Goal: Task Accomplishment & Management: Manage account settings

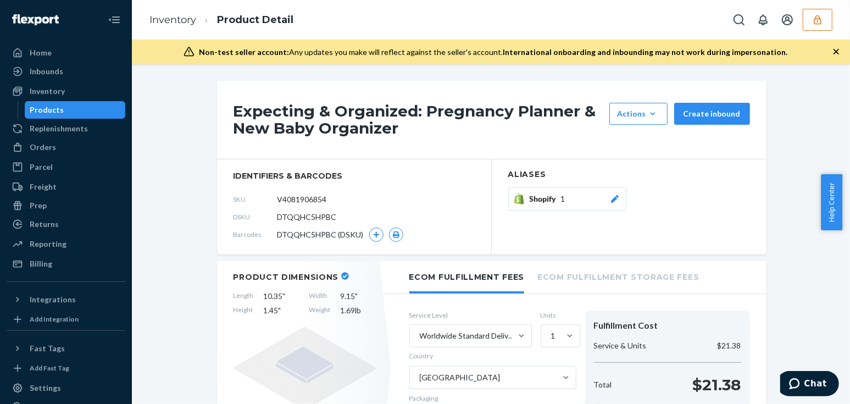
click at [813, 22] on icon "button" at bounding box center [817, 19] width 11 height 11
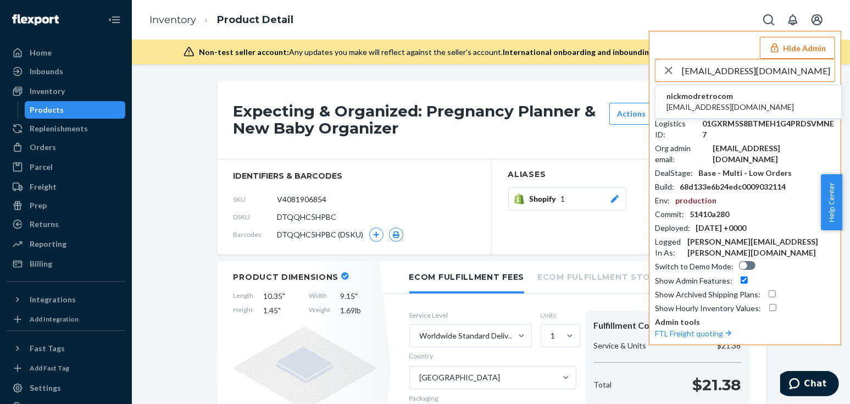
type input "jagger@modretro.com"
click at [693, 98] on span "nickmodretrocom" at bounding box center [731, 96] width 128 height 11
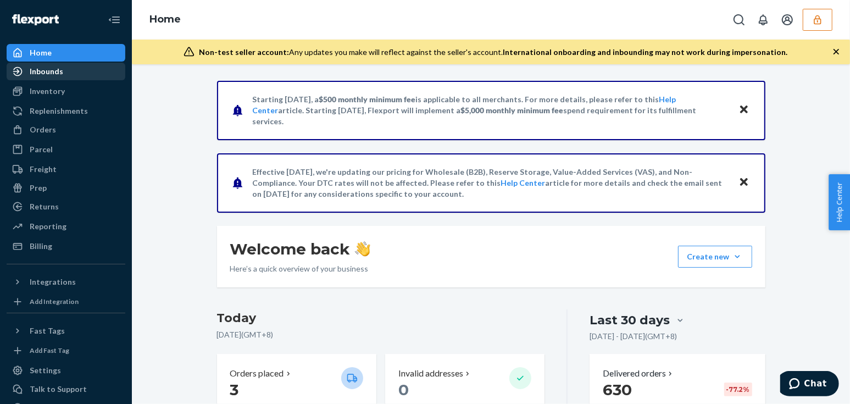
click at [59, 70] on div "Inbounds" at bounding box center [47, 71] width 34 height 11
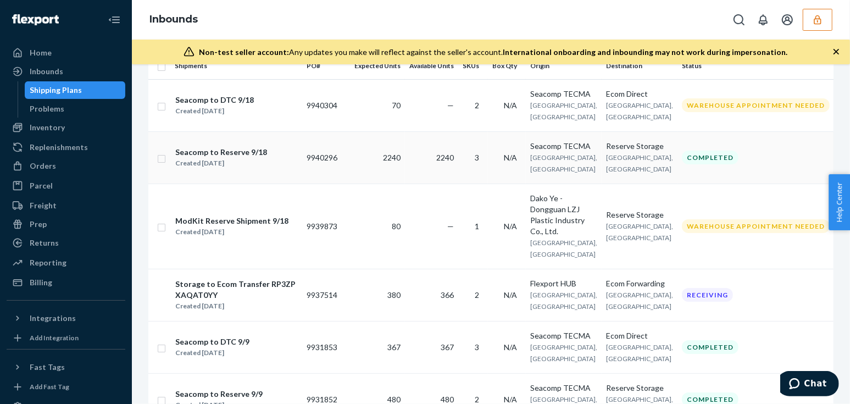
scroll to position [149, 0]
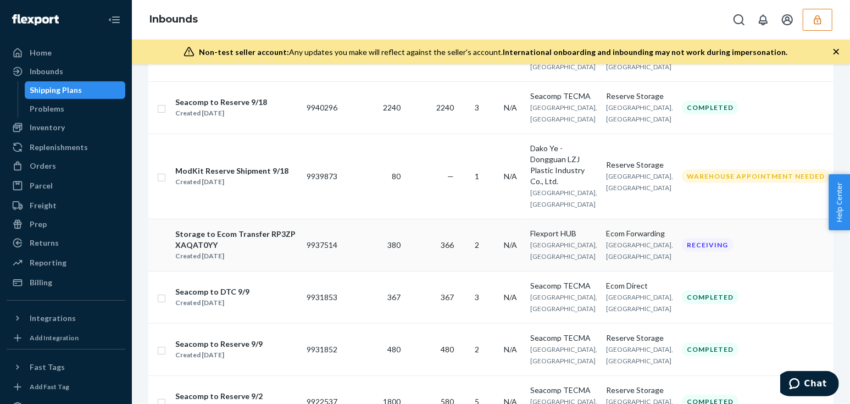
click at [574, 248] on td "Flexport HUB San Bernardino, CA" at bounding box center [564, 245] width 76 height 52
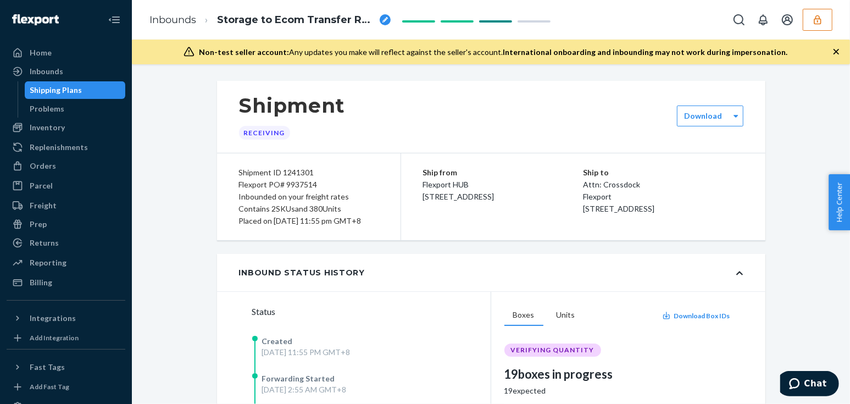
click at [171, 27] on ol "Inbounds Storage to Ecom Transfer RP3ZPXAQAT0YY" at bounding box center [270, 20] width 259 height 32
drag, startPoint x: 169, startPoint y: 18, endPoint x: 688, endPoint y: 263, distance: 574.1
click at [169, 18] on link "Inbounds" at bounding box center [172, 20] width 47 height 12
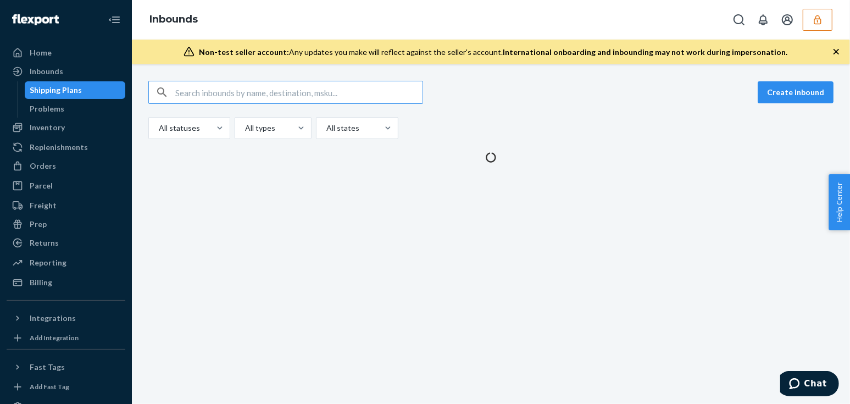
click at [264, 91] on input "text" at bounding box center [298, 92] width 247 height 22
type input "9940296"
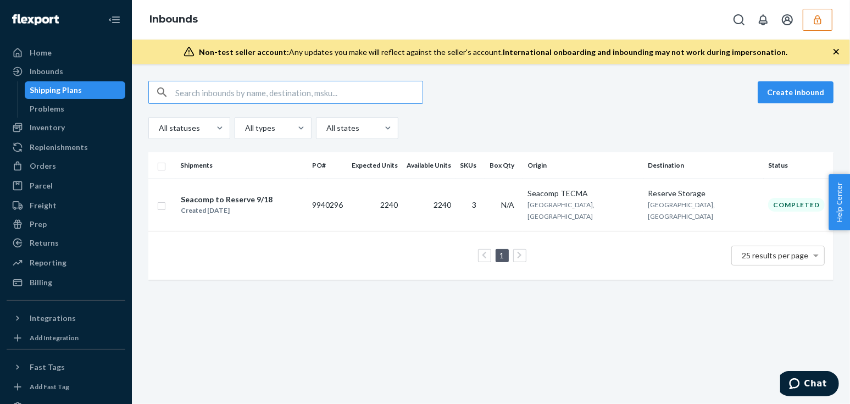
click at [274, 90] on input "text" at bounding box center [298, 92] width 247 height 22
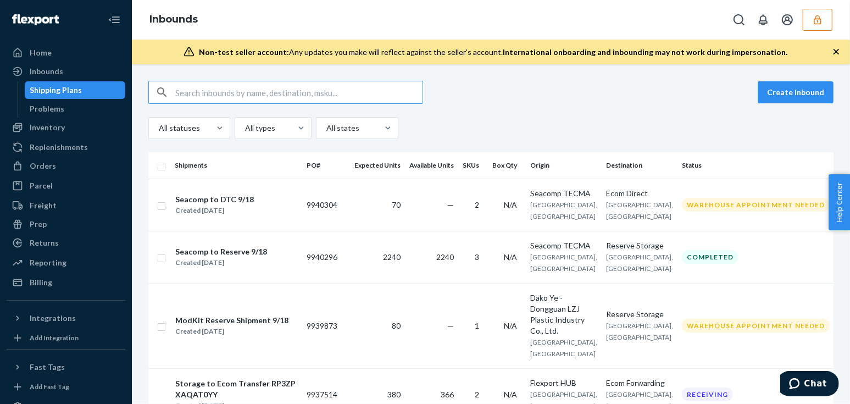
click at [274, 90] on input "text" at bounding box center [298, 92] width 247 height 22
click at [254, 86] on input "text" at bounding box center [298, 92] width 247 height 22
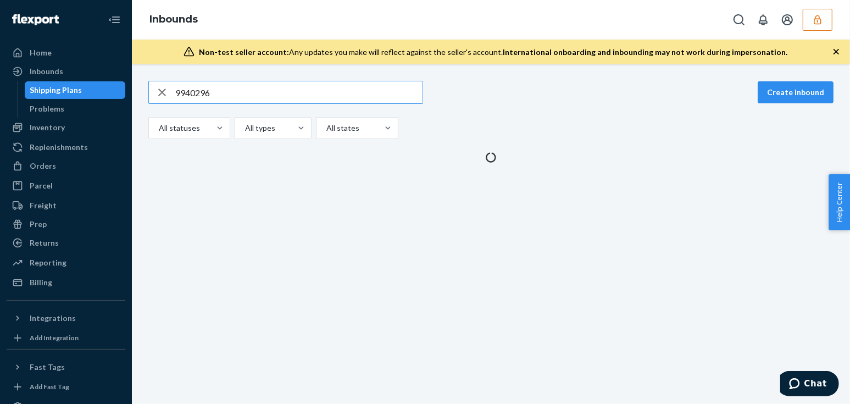
type input "9940296"
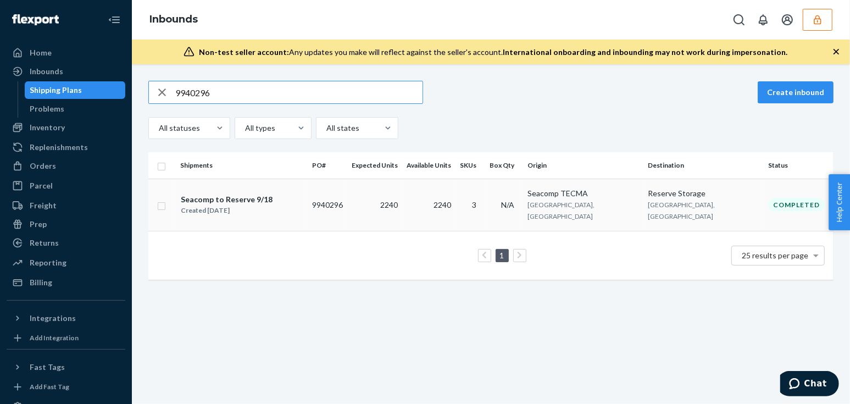
click at [303, 201] on div "Seacomp to Reserve 9/18 Created Sep 19, 2025" at bounding box center [241, 204] width 123 height 23
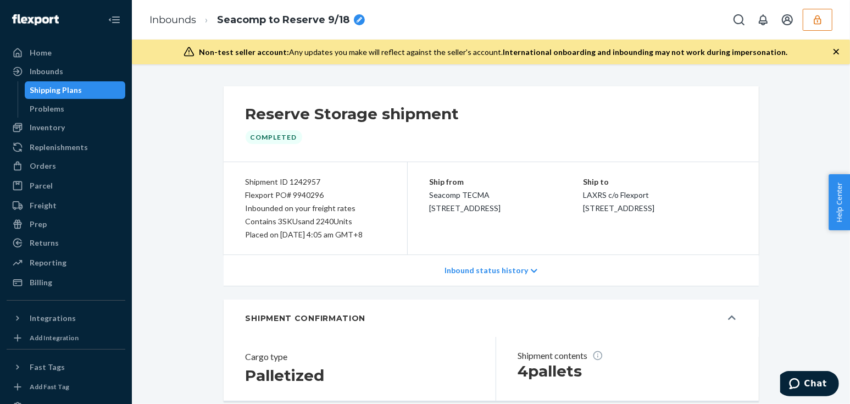
click at [230, 215] on div "Shipment ID 1242957 Flexport PO# 9940296 Inbounded on your freight rates Contai…" at bounding box center [316, 208] width 184 height 92
click at [202, 211] on div "Reserve Storage shipment Completed Shipment ID 1242957 Flexport PO# 9940296 Inb…" at bounding box center [491, 388] width 702 height 604
click at [182, 19] on link "Inbounds" at bounding box center [172, 20] width 47 height 12
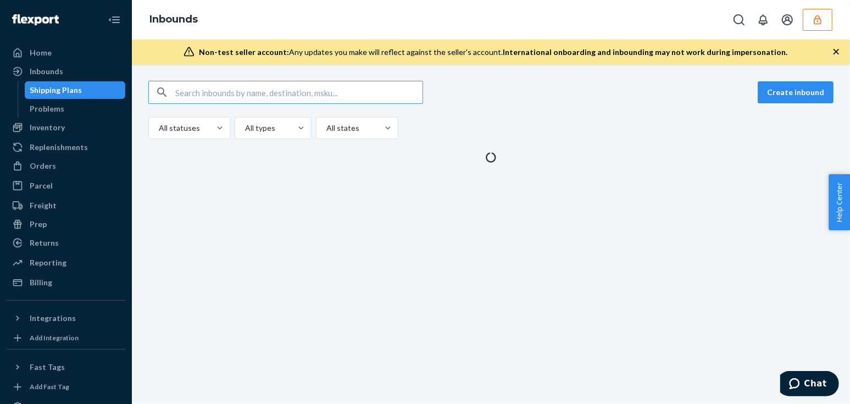
click at [220, 91] on input "text" at bounding box center [298, 92] width 247 height 22
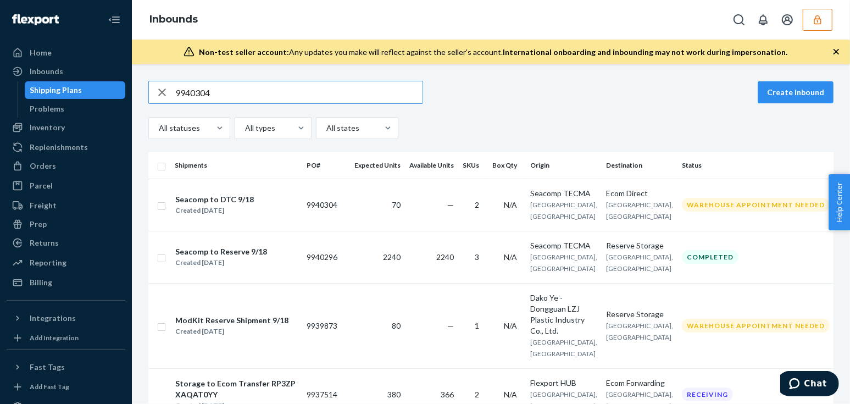
type input "9940304"
click at [185, 73] on div "Create inbound All statuses All types All states Shipments PO# Expected Units A…" at bounding box center [491, 234] width 718 height 340
click at [301, 86] on input "text" at bounding box center [298, 92] width 247 height 22
paste input "9940304"
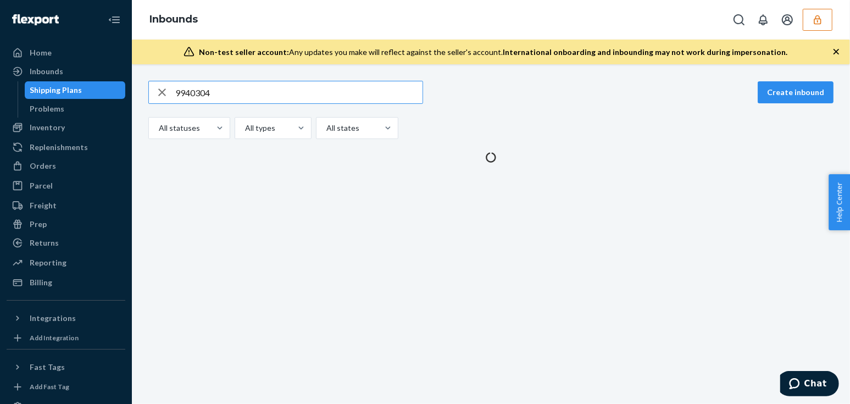
type input "9940304"
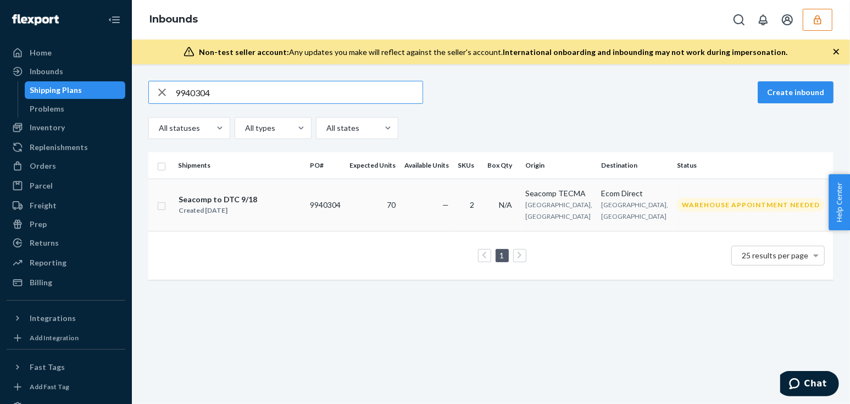
click at [275, 203] on div "Seacomp to DTC 9/18 Created Sep 19, 2025" at bounding box center [239, 204] width 123 height 23
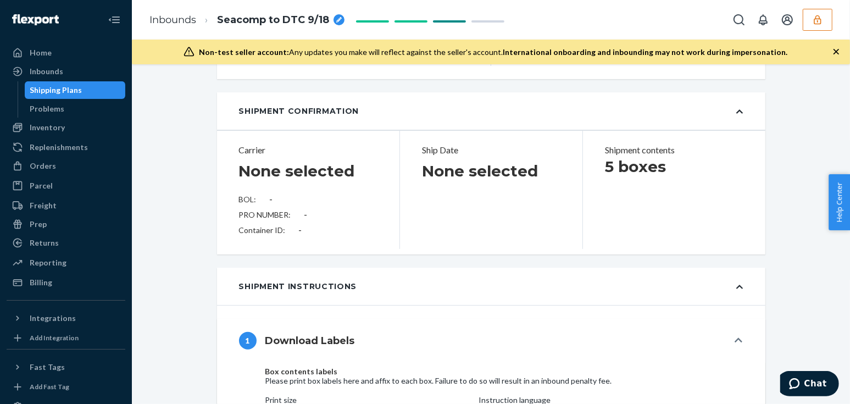
scroll to position [599, 0]
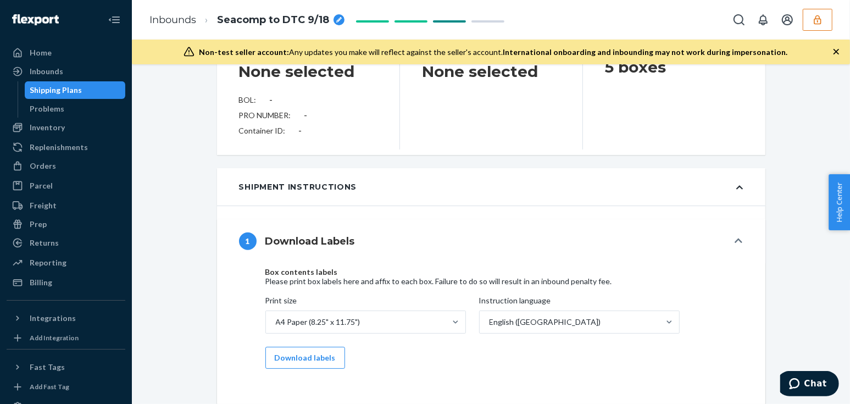
click at [222, 205] on div "Shipment Instructions" at bounding box center [491, 186] width 549 height 37
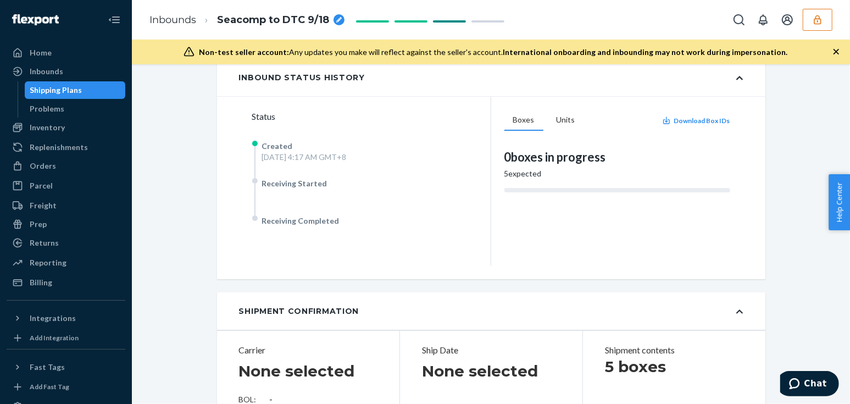
scroll to position [0, 0]
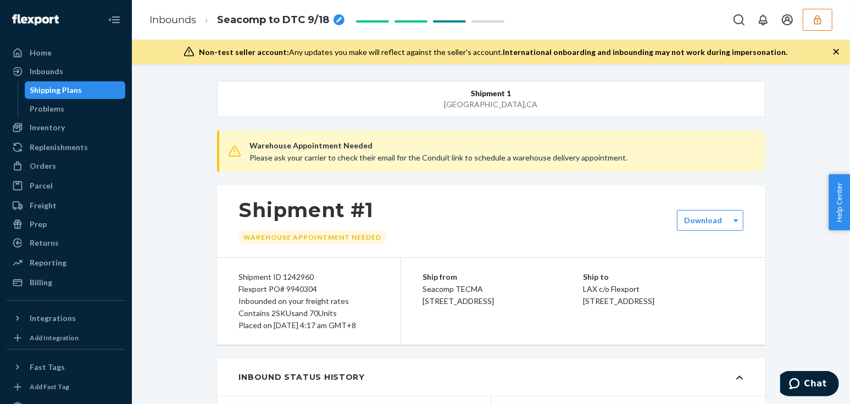
click at [217, 208] on div "Shipment #1 Warehouse Appointment Needed" at bounding box center [491, 221] width 549 height 72
drag, startPoint x: 171, startPoint y: 18, endPoint x: 211, endPoint y: 54, distance: 53.7
click at [171, 18] on link "Inbounds" at bounding box center [172, 20] width 47 height 12
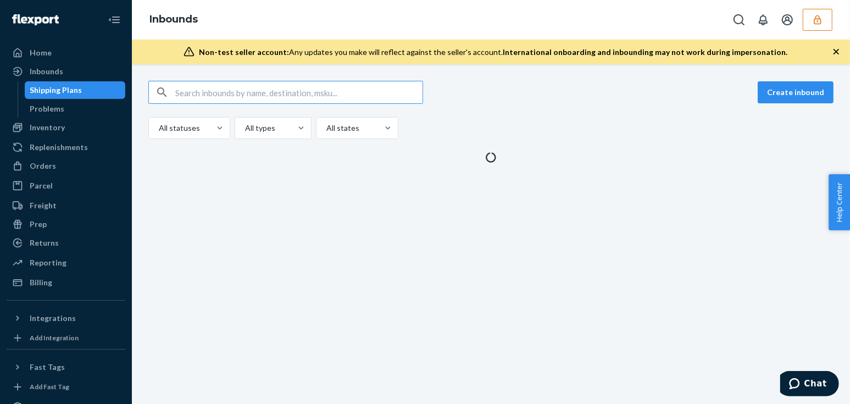
click at [219, 89] on input "text" at bounding box center [298, 92] width 247 height 22
type input "9940304"
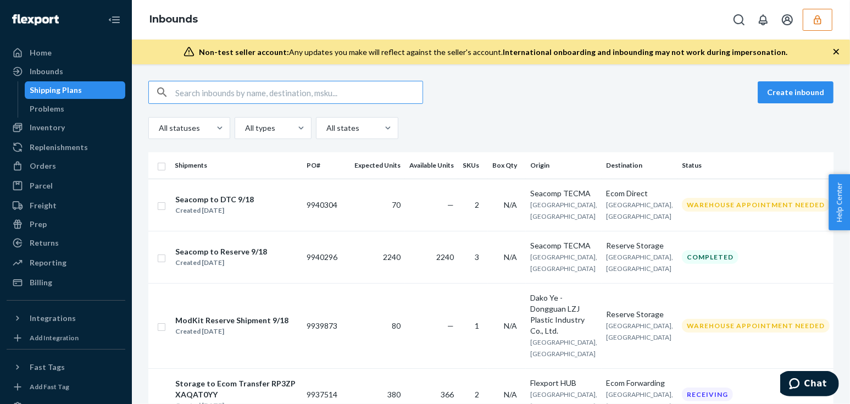
click at [261, 92] on input "text" at bounding box center [298, 92] width 247 height 22
type input "9940304"
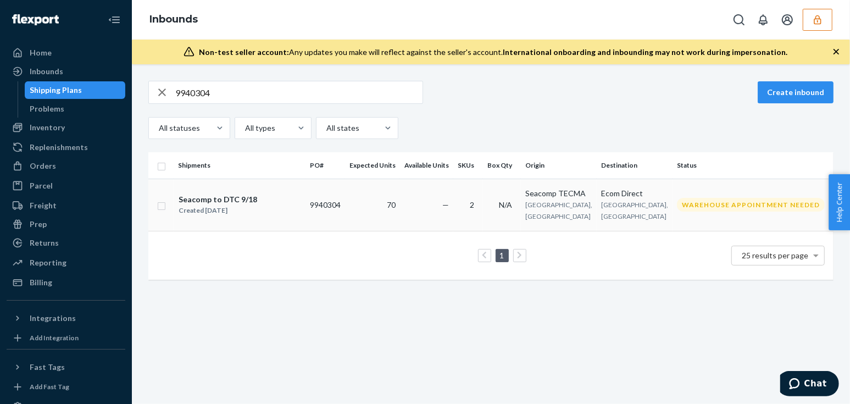
click at [449, 202] on span "—" at bounding box center [445, 204] width 7 height 9
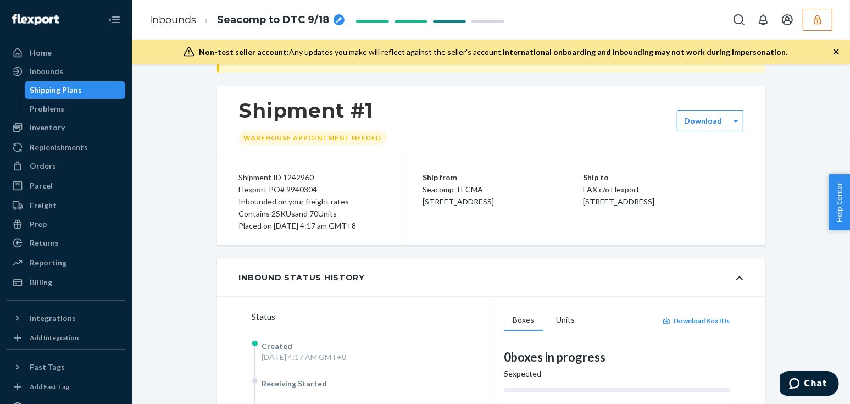
scroll to position [250, 0]
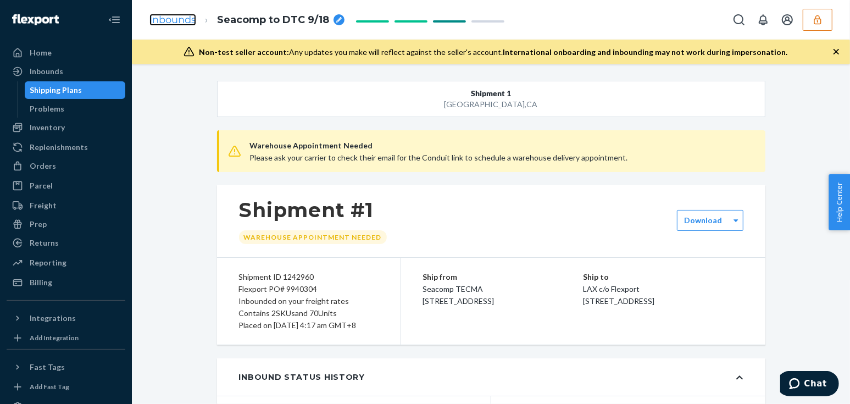
click at [178, 22] on link "Inbounds" at bounding box center [172, 20] width 47 height 12
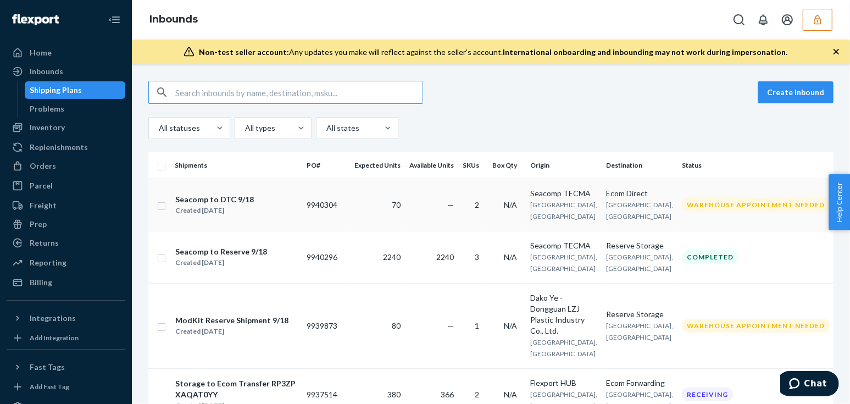
click at [497, 207] on td "N/A" at bounding box center [507, 205] width 38 height 52
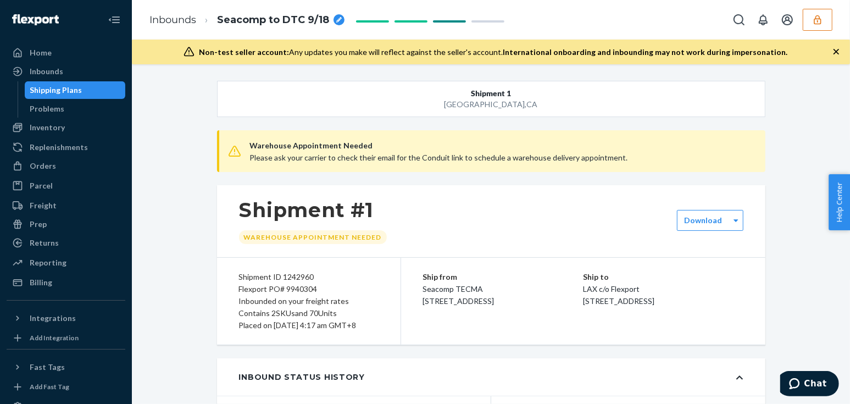
click at [179, 17] on link "Inbounds" at bounding box center [172, 20] width 47 height 12
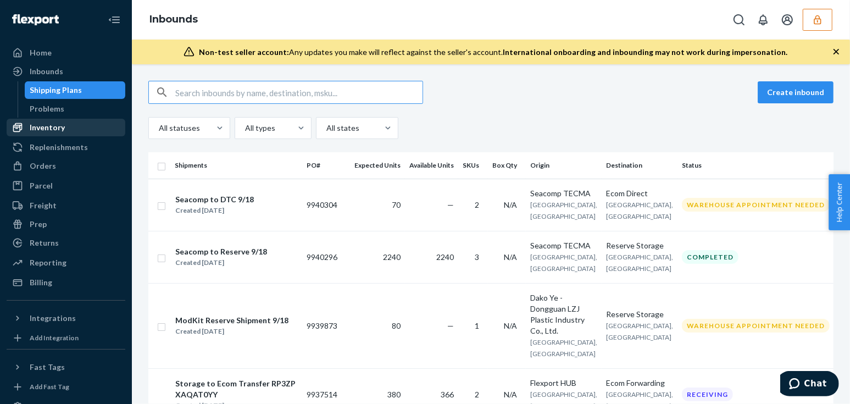
click at [37, 133] on div "Inventory" at bounding box center [66, 127] width 117 height 15
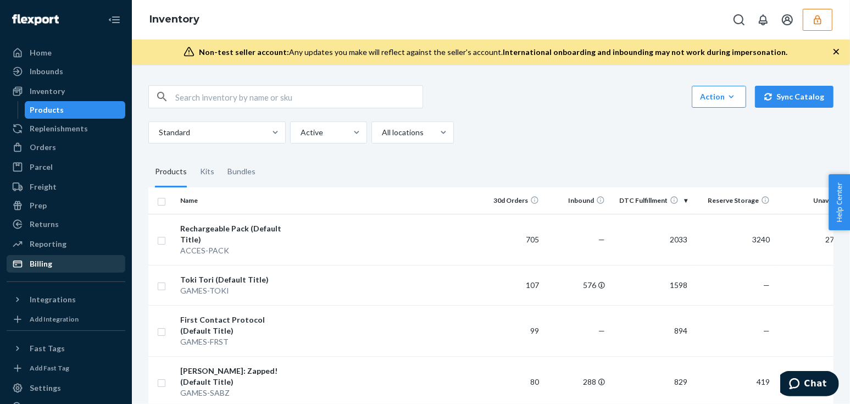
click at [31, 267] on div "Billing" at bounding box center [41, 263] width 23 height 11
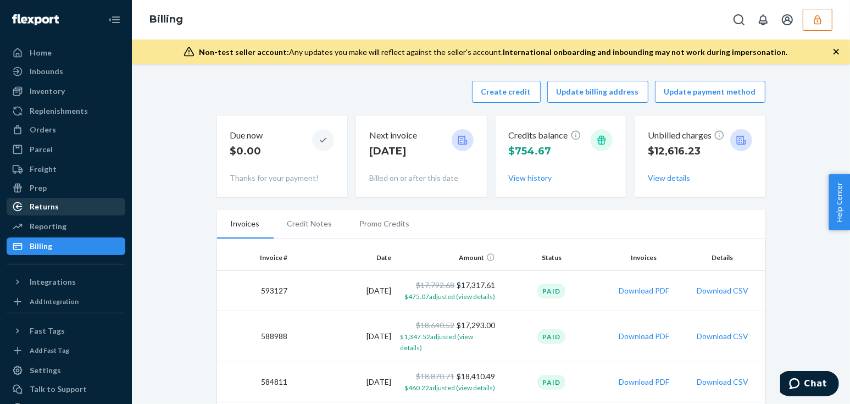
click at [42, 208] on div "Returns" at bounding box center [44, 206] width 29 height 11
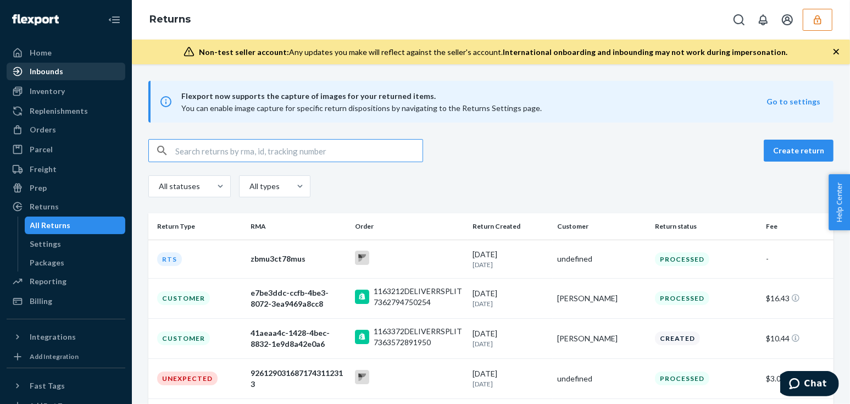
click at [54, 80] on link "Inbounds" at bounding box center [66, 72] width 119 height 18
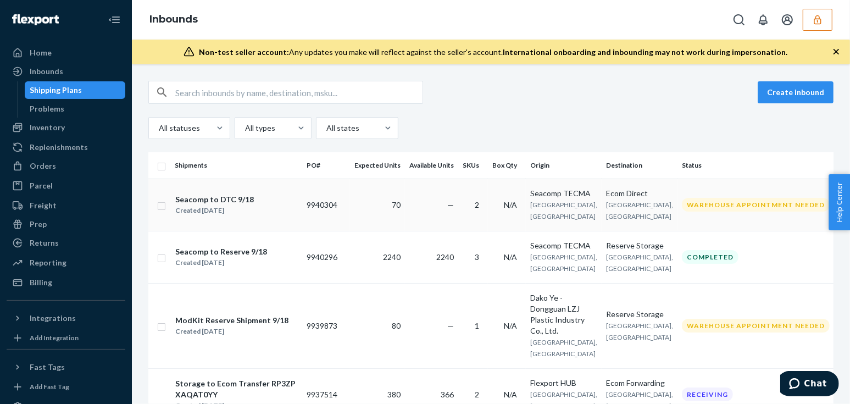
click at [538, 207] on span "San Diego, CA" at bounding box center [563, 211] width 67 height 20
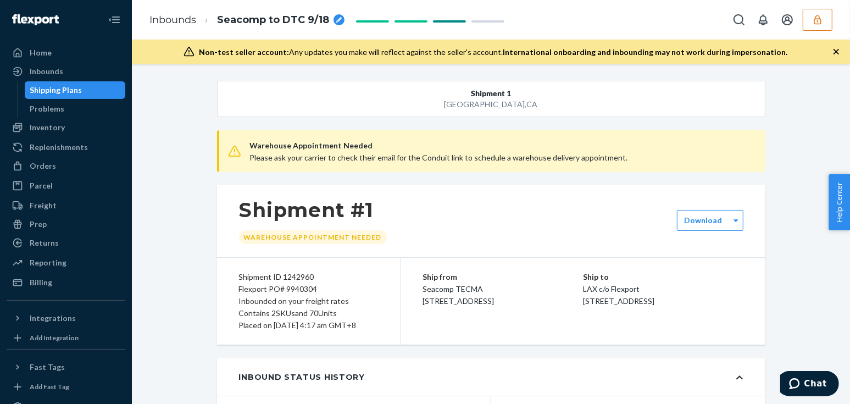
click at [813, 18] on icon "button" at bounding box center [817, 19] width 11 height 11
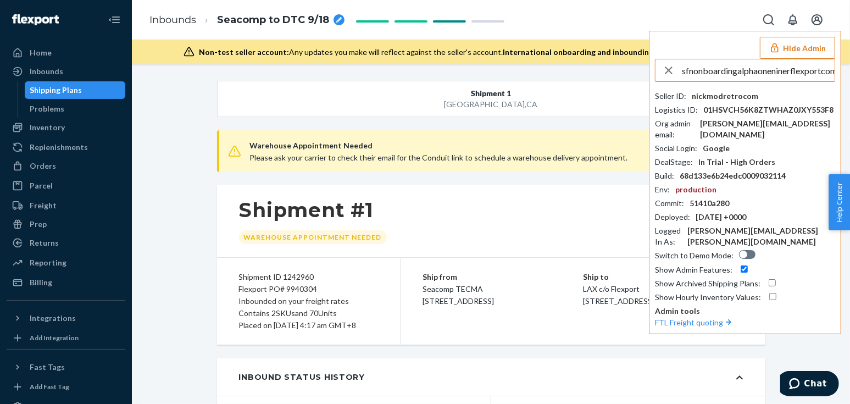
scroll to position [0, 5]
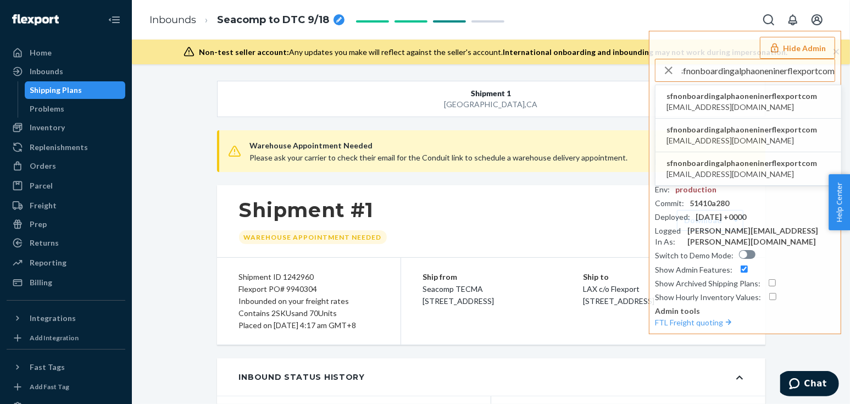
type input "sfnonboardingalphaoneninerflexportcom"
click at [725, 93] on span "sfnonboardingalphaoneninerflexportcom" at bounding box center [742, 96] width 151 height 11
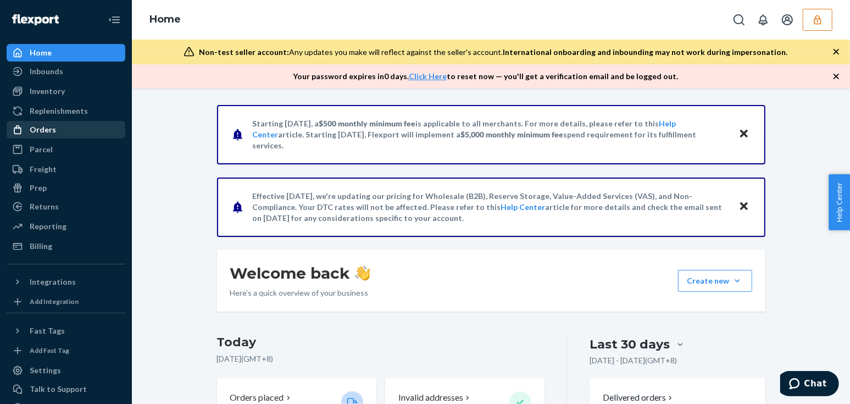
click at [39, 130] on div "Orders" at bounding box center [43, 129] width 26 height 11
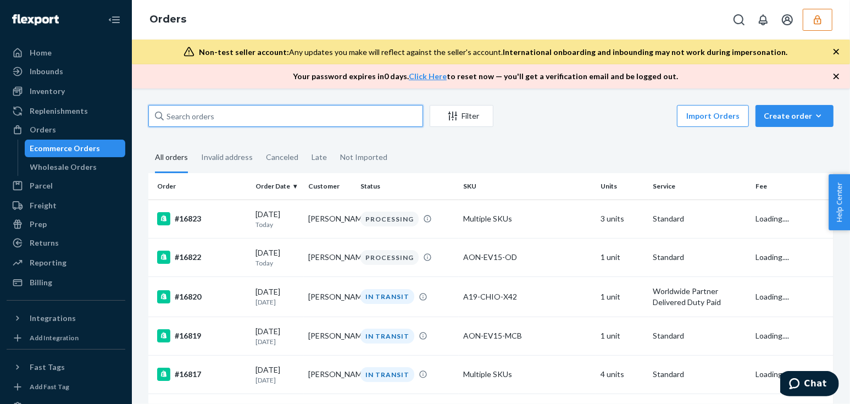
click at [297, 126] on input "text" at bounding box center [285, 116] width 275 height 22
click at [284, 108] on input "text" at bounding box center [285, 116] width 275 height 22
paste input "BKZP8IKJXX"
type input "BKZP8IKJXX"
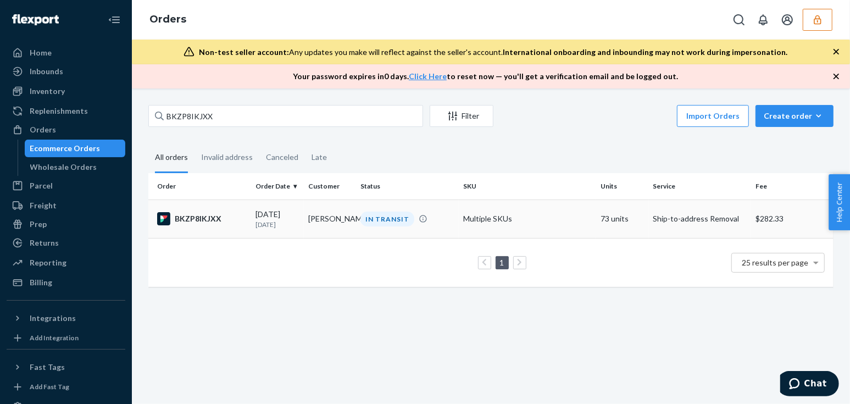
click at [287, 225] on p "12 days ago" at bounding box center [278, 224] width 44 height 9
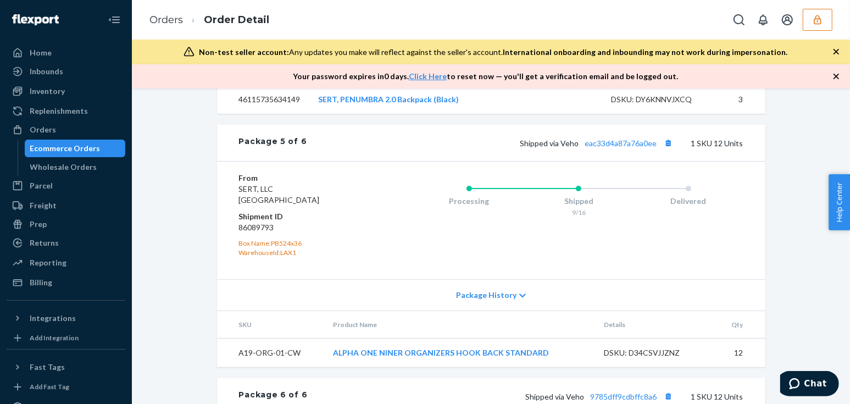
scroll to position [1984, 0]
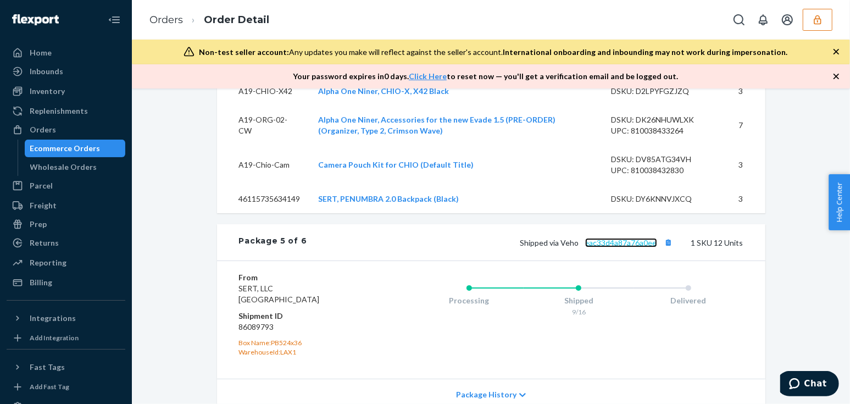
click at [595, 247] on link "eac33d4a87a76a0ee" at bounding box center [621, 242] width 72 height 9
click at [265, 333] on dd "86089793" at bounding box center [304, 327] width 131 height 11
copy dd "86089793"
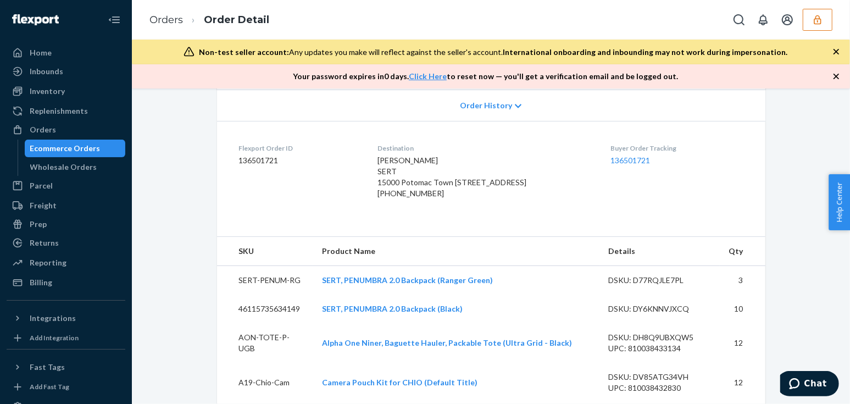
scroll to position [0, 0]
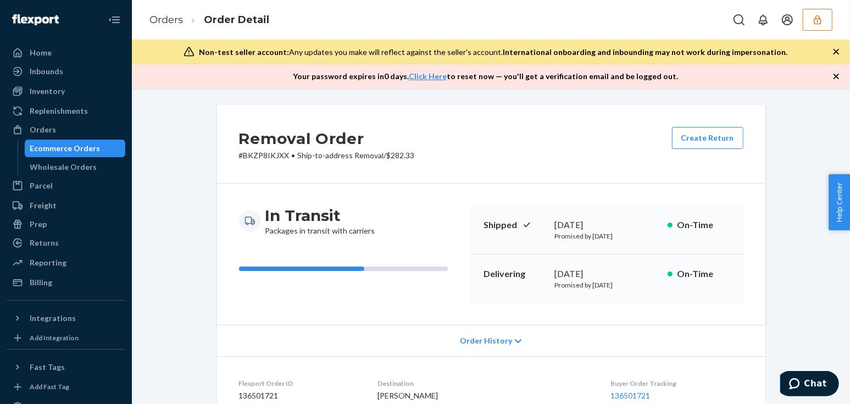
click at [486, 331] on div "Order History" at bounding box center [491, 340] width 549 height 31
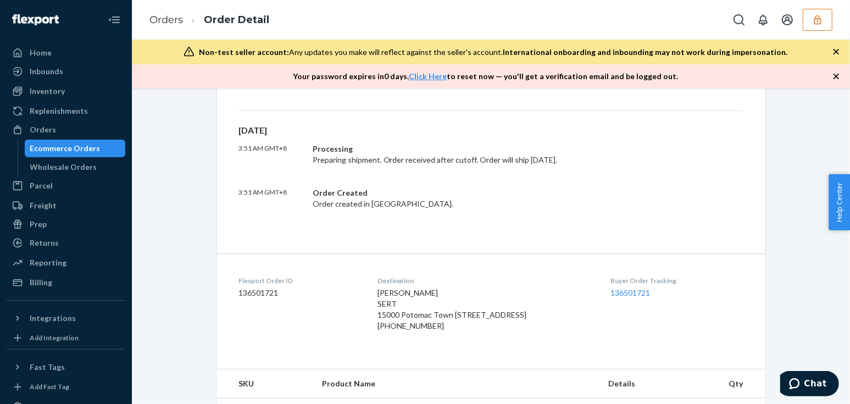
scroll to position [350, 0]
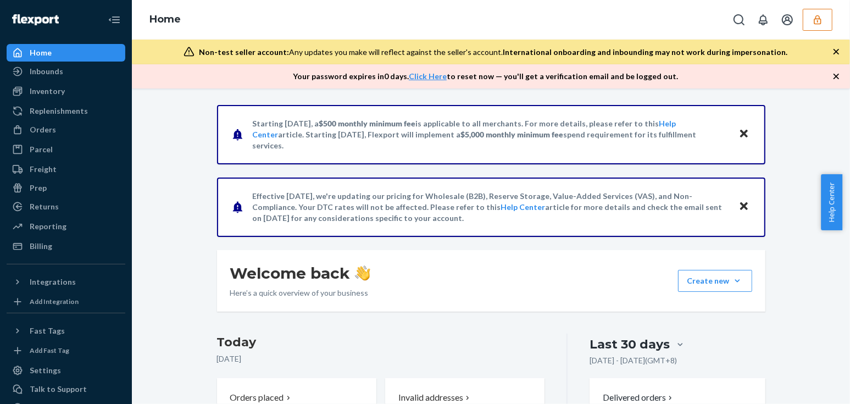
click at [827, 24] on button "button" at bounding box center [818, 20] width 30 height 22
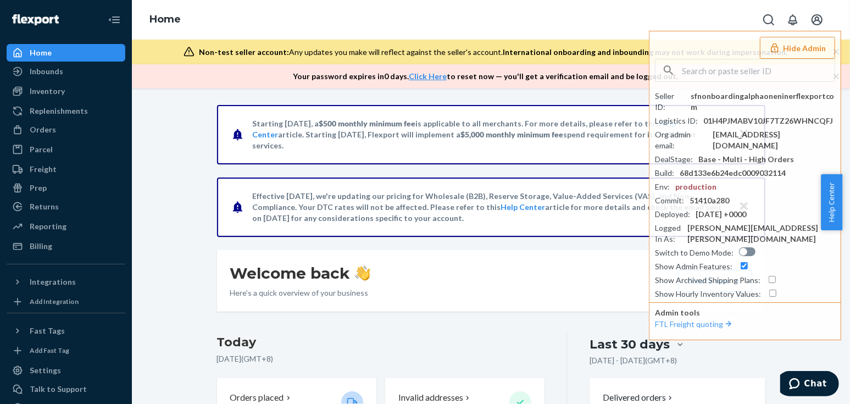
click at [766, 68] on input "text" at bounding box center [758, 70] width 153 height 22
paste input "trycomfrtgmailcom"
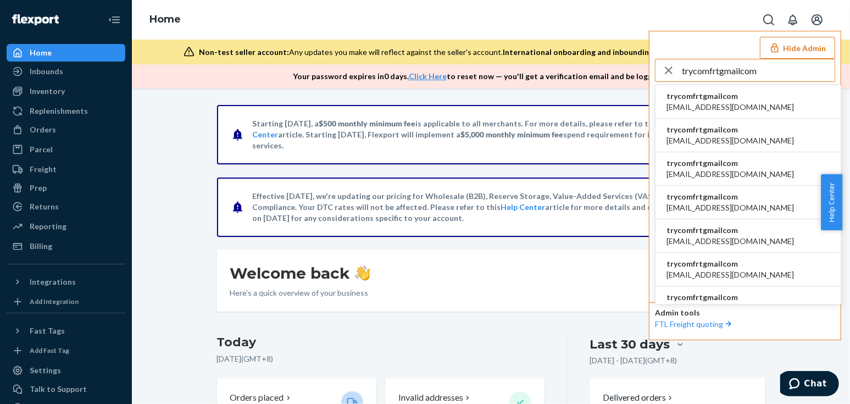
type input "trycomfrtgmailcom"
click at [687, 99] on span "trycomfrtgmailcom" at bounding box center [731, 96] width 128 height 11
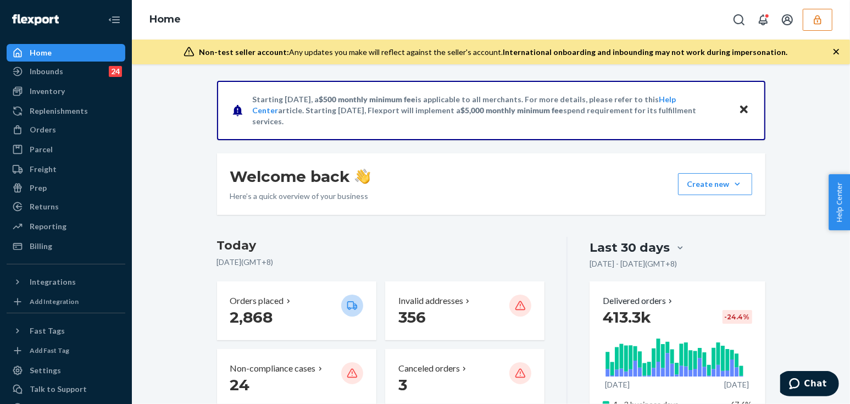
click at [218, 159] on div "Welcome back Here’s a quick overview of your business Create new Create new inb…" at bounding box center [491, 184] width 549 height 62
click at [811, 19] on button "button" at bounding box center [818, 20] width 30 height 22
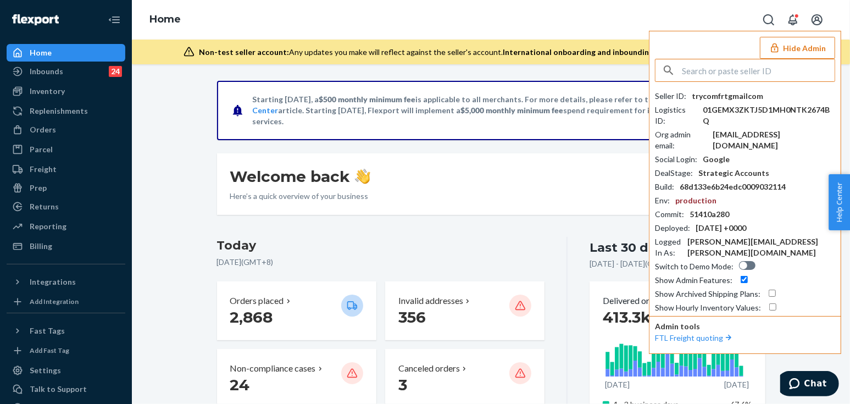
click at [717, 71] on input "text" at bounding box center [758, 70] width 153 height 22
type input "bradslidebeltscom"
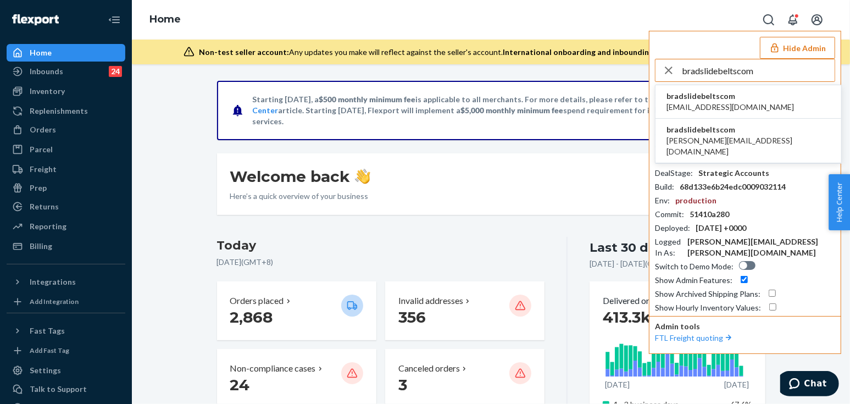
click at [702, 93] on span "bradslidebeltscom" at bounding box center [731, 96] width 128 height 11
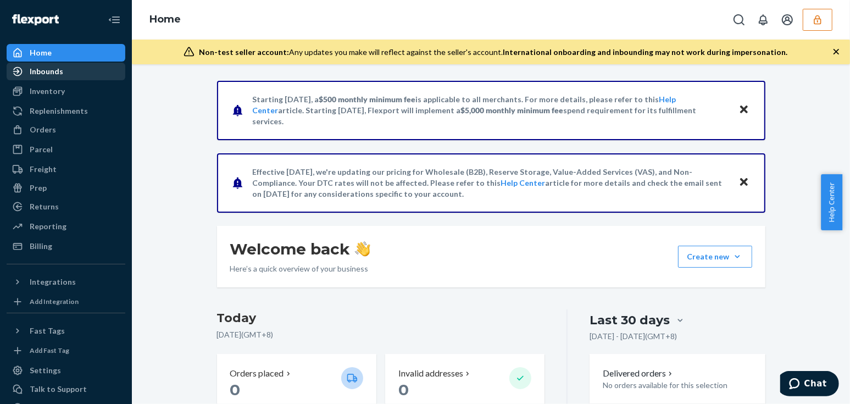
click at [54, 67] on div "Inbounds" at bounding box center [47, 71] width 34 height 11
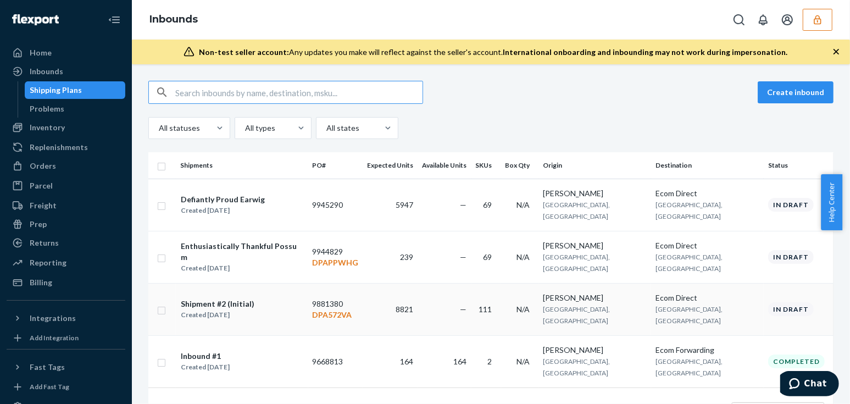
click at [250, 298] on div "Shipment #2 (Initial) Created [DATE]" at bounding box center [217, 309] width 75 height 23
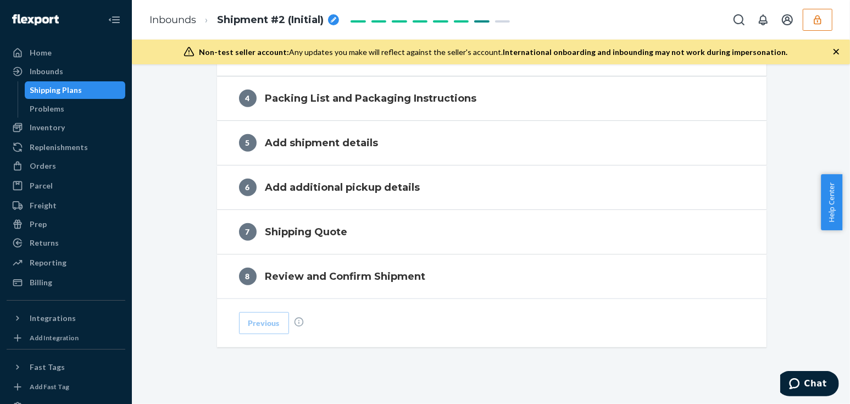
scroll to position [550, 0]
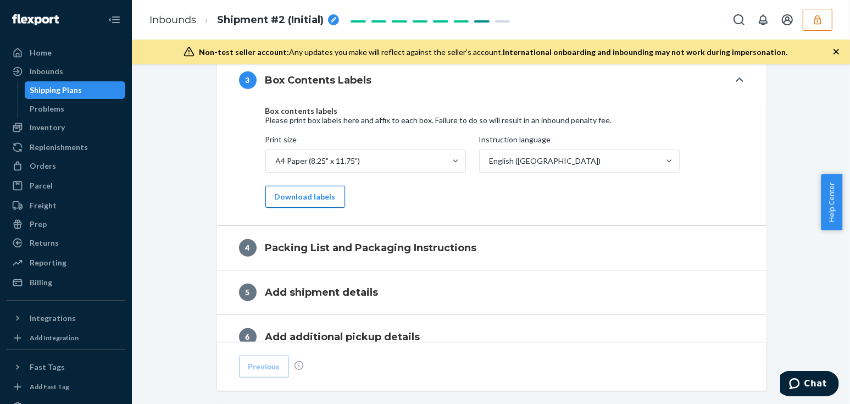
click at [297, 203] on button "Download labels" at bounding box center [305, 197] width 80 height 22
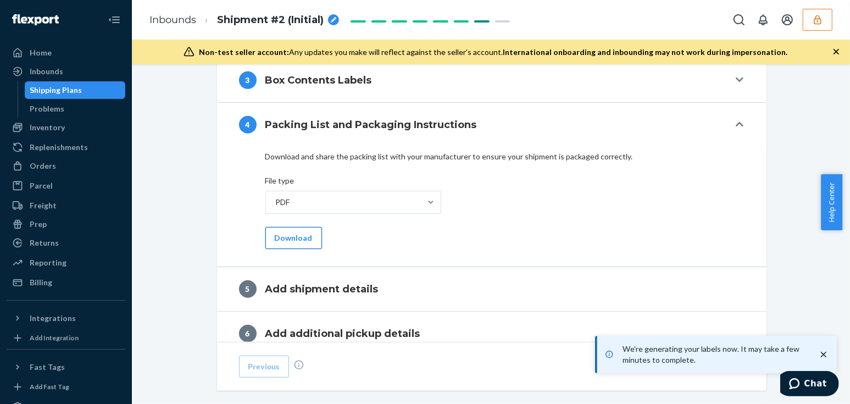
click at [288, 237] on button "Download" at bounding box center [293, 238] width 57 height 22
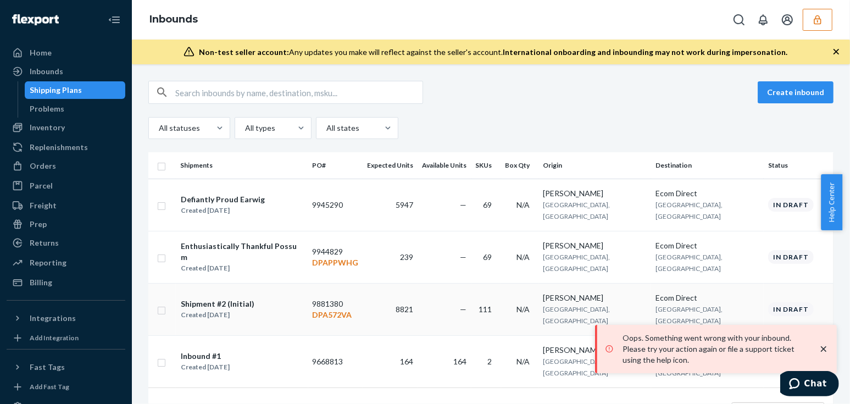
click at [348, 309] on p "DPA572VA" at bounding box center [336, 314] width 46 height 11
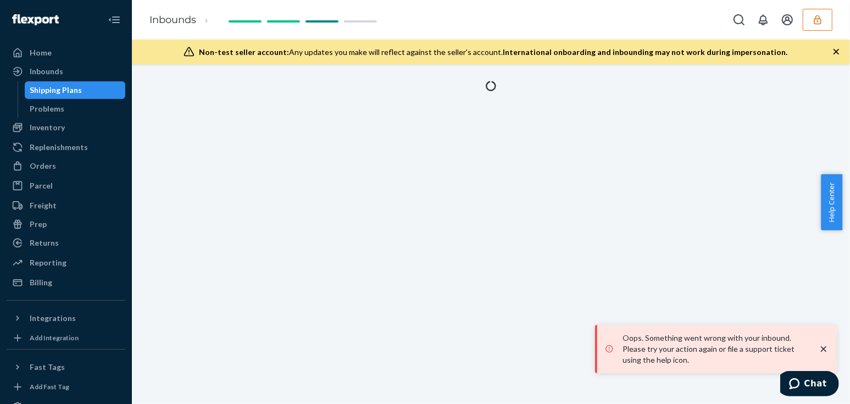
click at [818, 12] on button "button" at bounding box center [818, 20] width 30 height 22
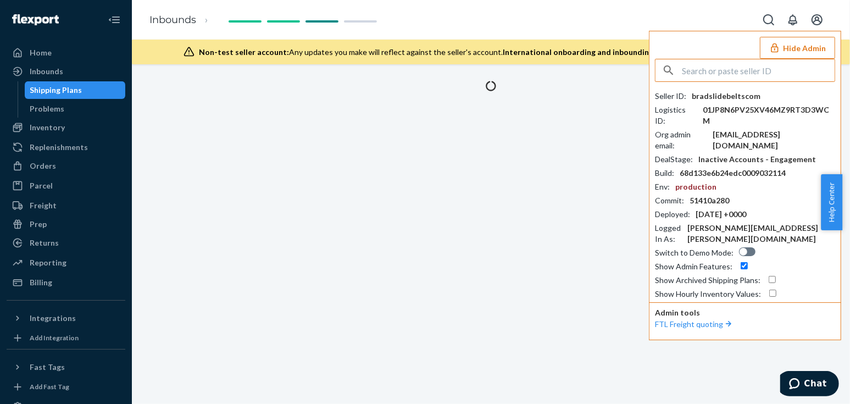
click at [797, 47] on button "Hide Admin" at bounding box center [797, 48] width 75 height 22
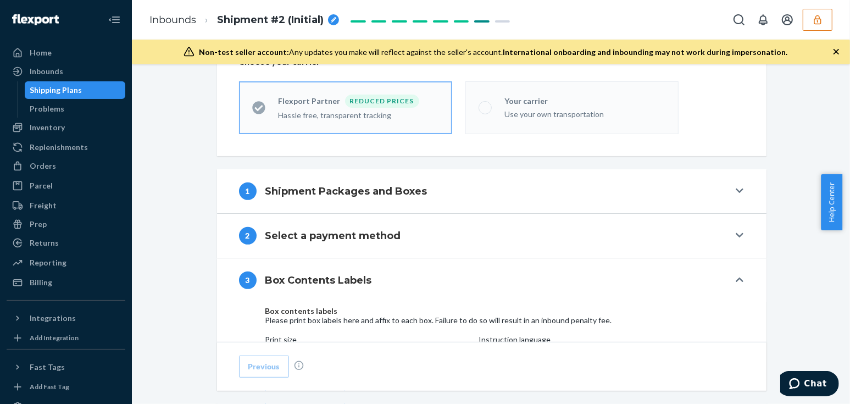
scroll to position [599, 0]
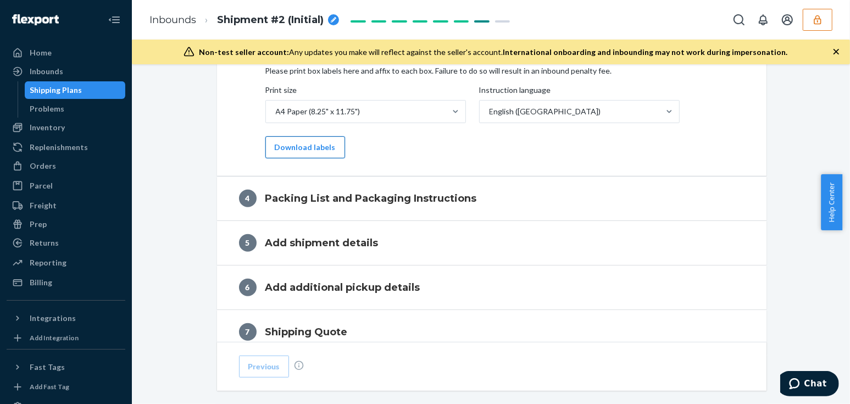
click at [295, 140] on button "Download labels" at bounding box center [305, 147] width 80 height 22
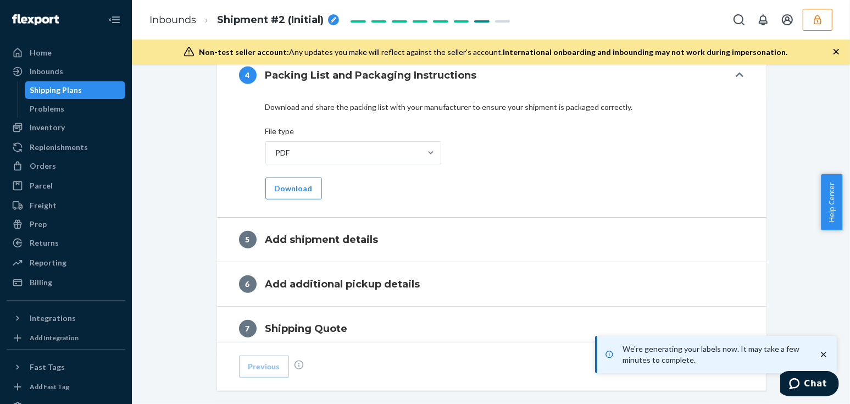
scroll to position [450, 0]
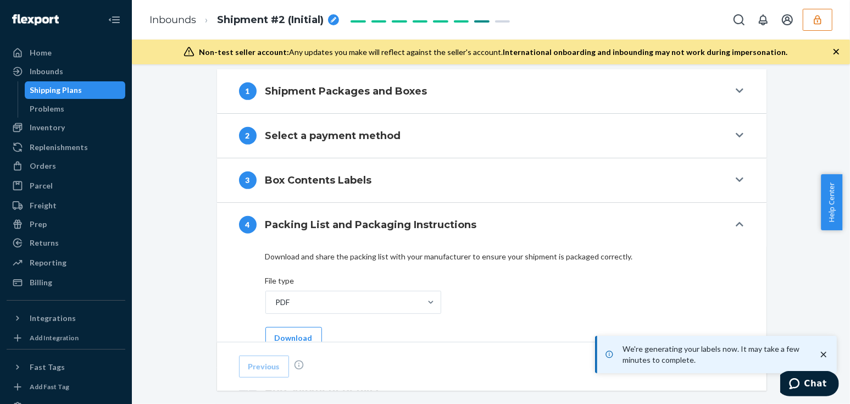
click at [393, 171] on div "3 Box Contents Labels" at bounding box center [484, 180] width 490 height 18
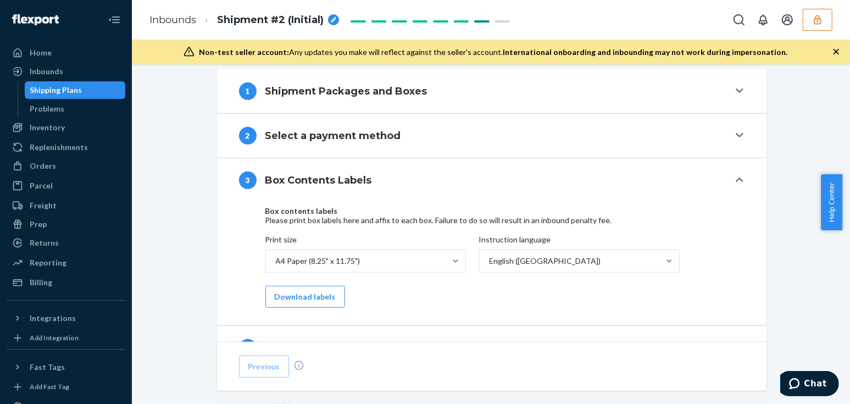
click at [341, 178] on h4 "Box Contents Labels" at bounding box center [318, 180] width 107 height 14
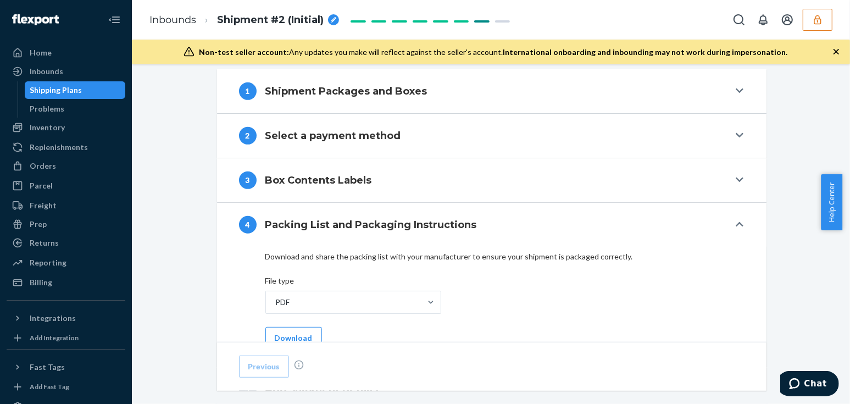
scroll to position [599, 0]
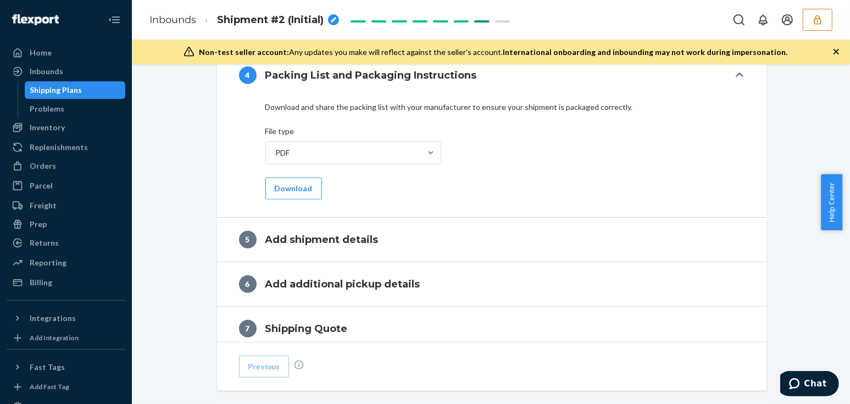
click at [320, 88] on button "4 Packing List and Packaging Instructions" at bounding box center [492, 75] width 550 height 44
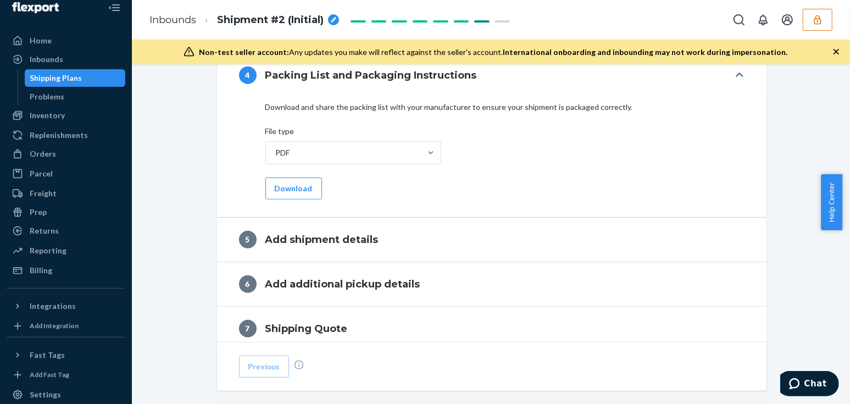
scroll to position [0, 0]
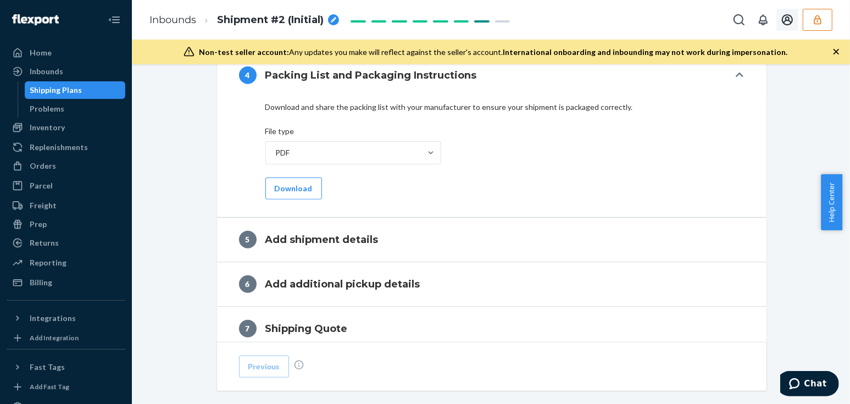
click at [816, 26] on button "button" at bounding box center [818, 20] width 30 height 22
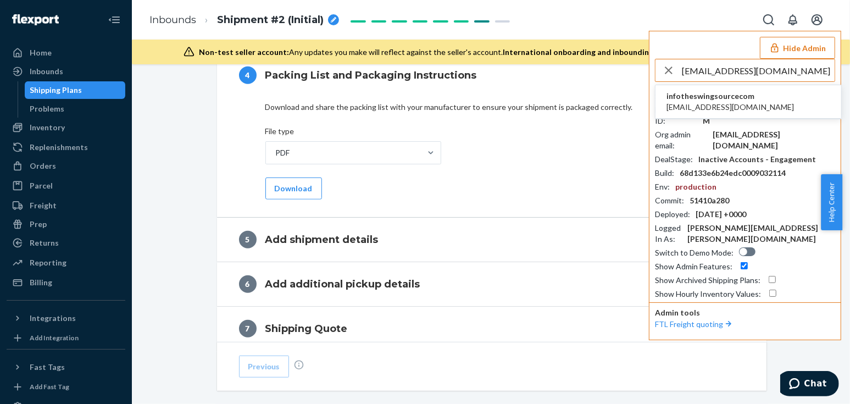
type input "info@theswingsource.com"
click at [712, 99] on span "infotheswingsourcecom" at bounding box center [731, 96] width 128 height 11
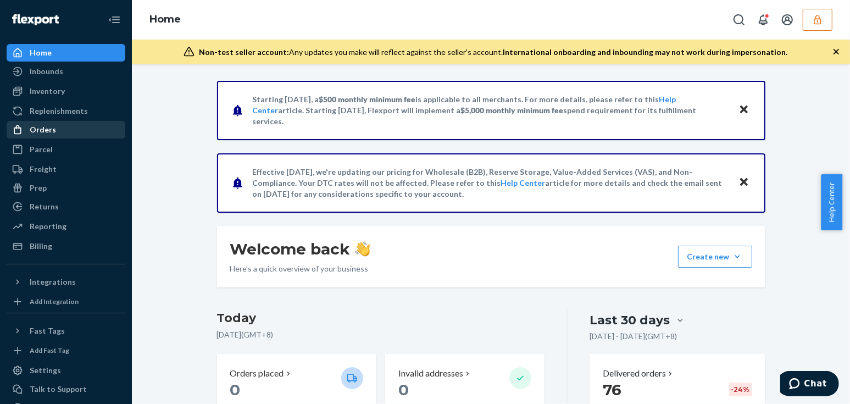
click at [49, 124] on div "Orders" at bounding box center [43, 129] width 26 height 11
